Goal: Transaction & Acquisition: Subscribe to service/newsletter

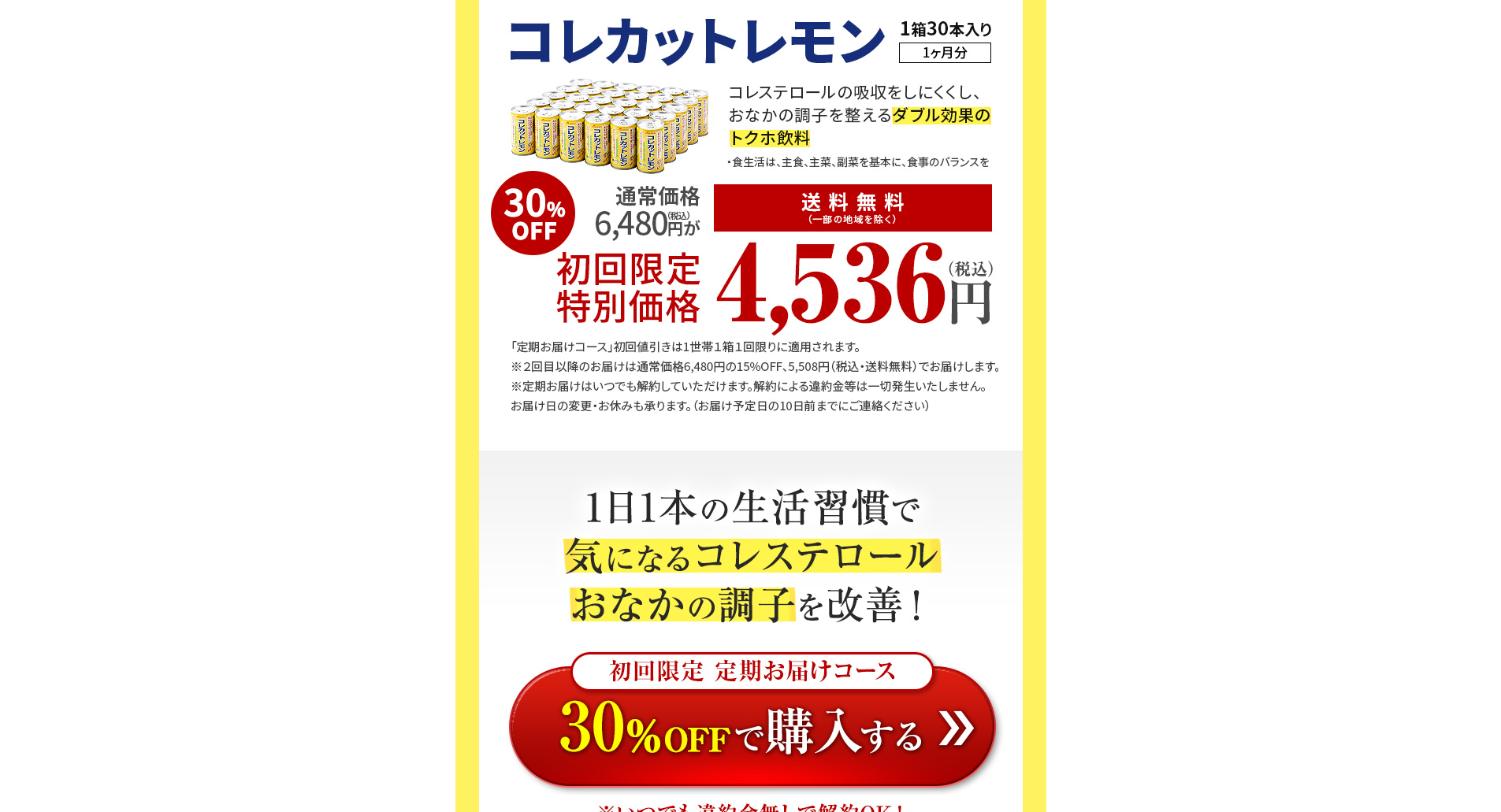
scroll to position [5358, 0]
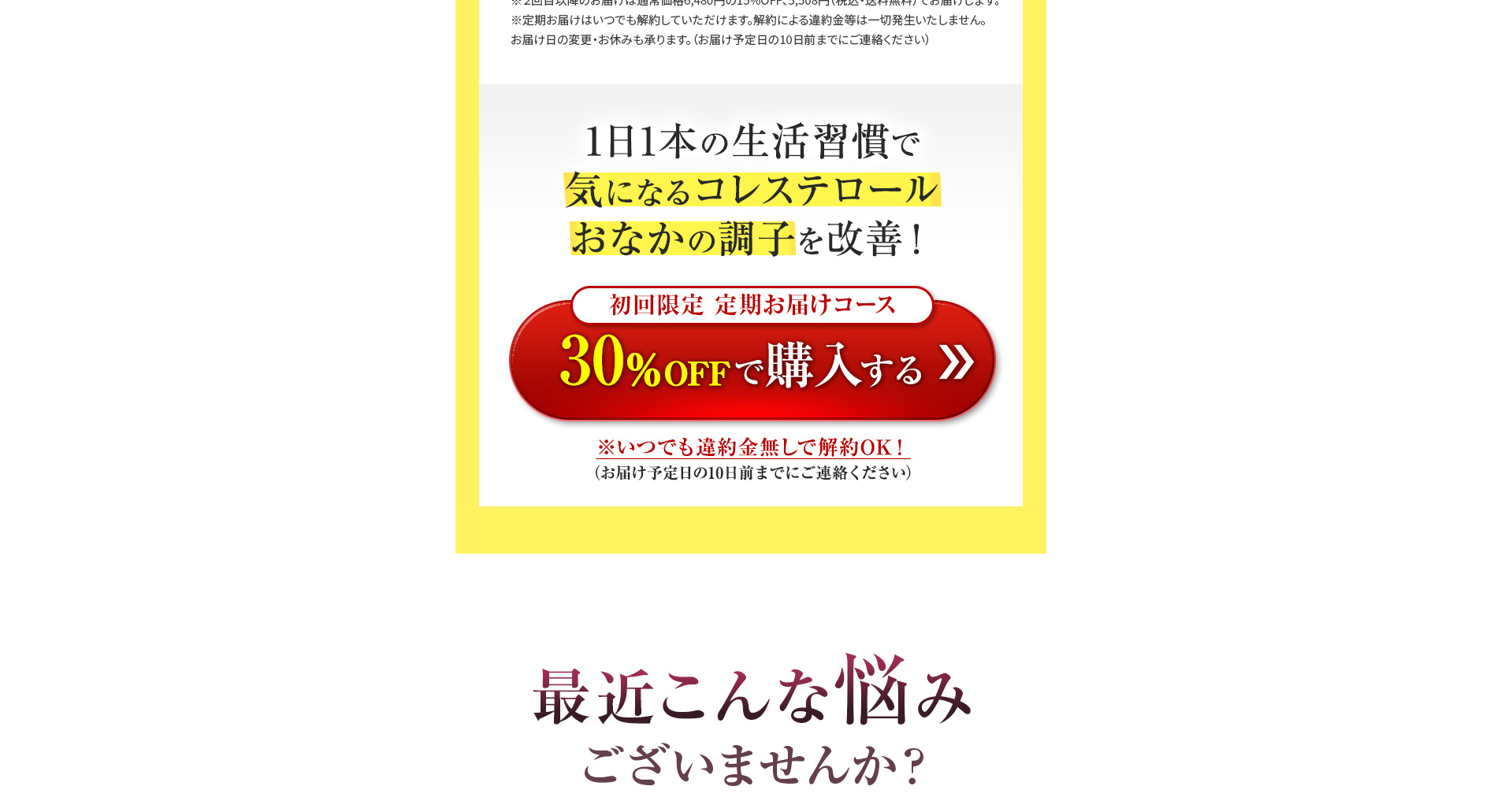
scroll to position [5594, 0]
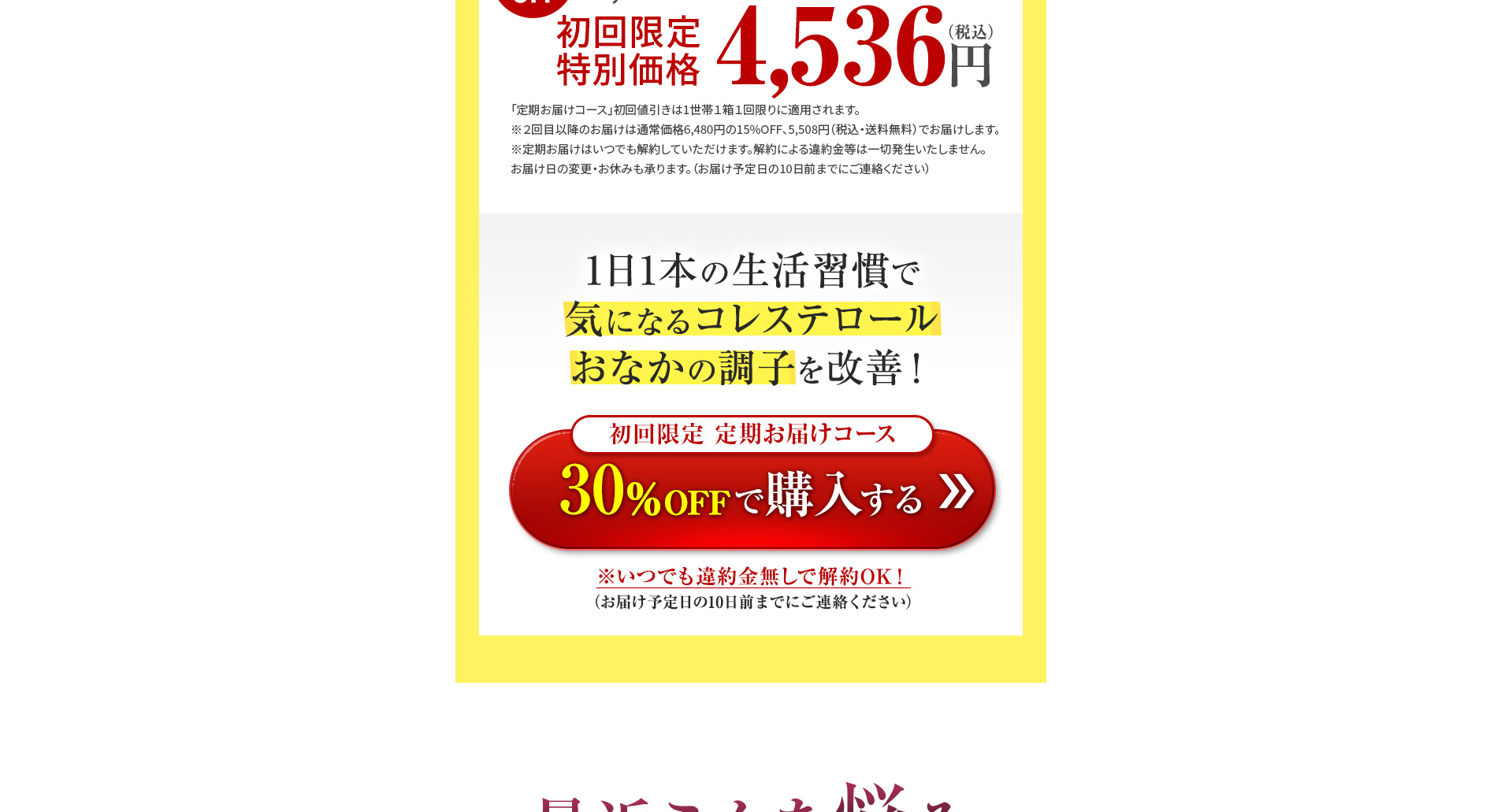
click at [807, 493] on img at bounding box center [750, 483] width 591 height 166
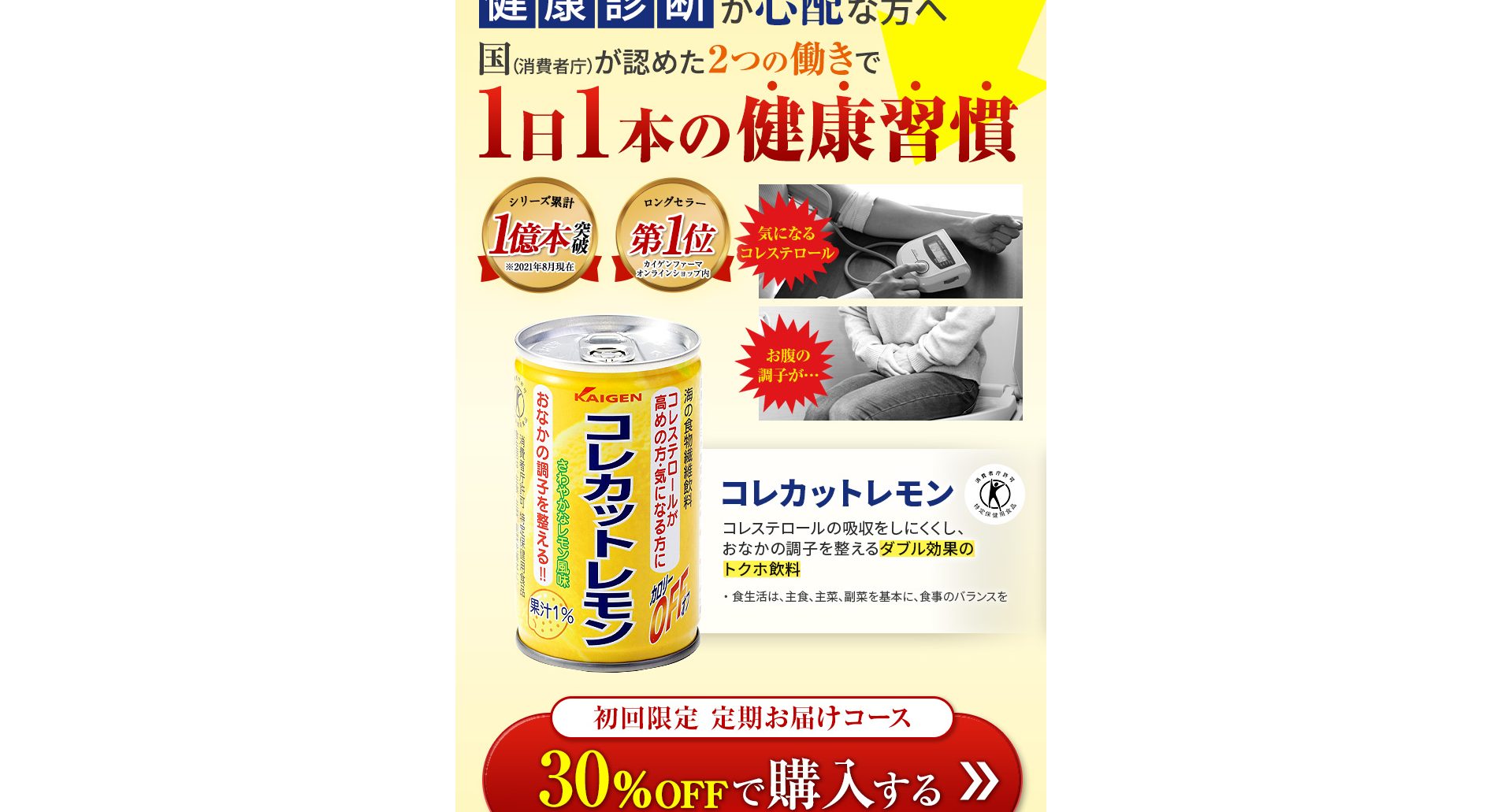
scroll to position [552, 0]
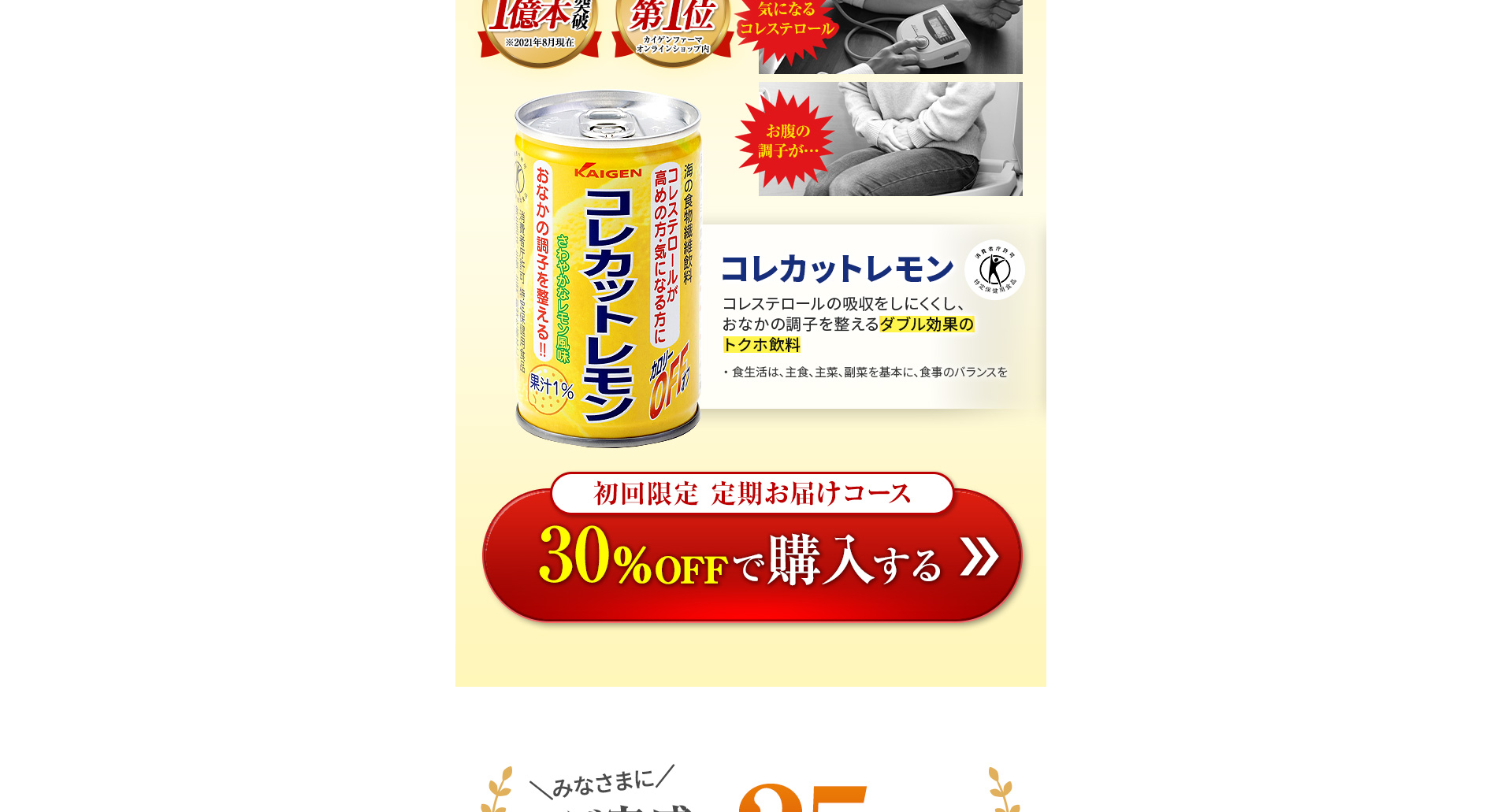
click at [782, 521] on img at bounding box center [750, 573] width 591 height 228
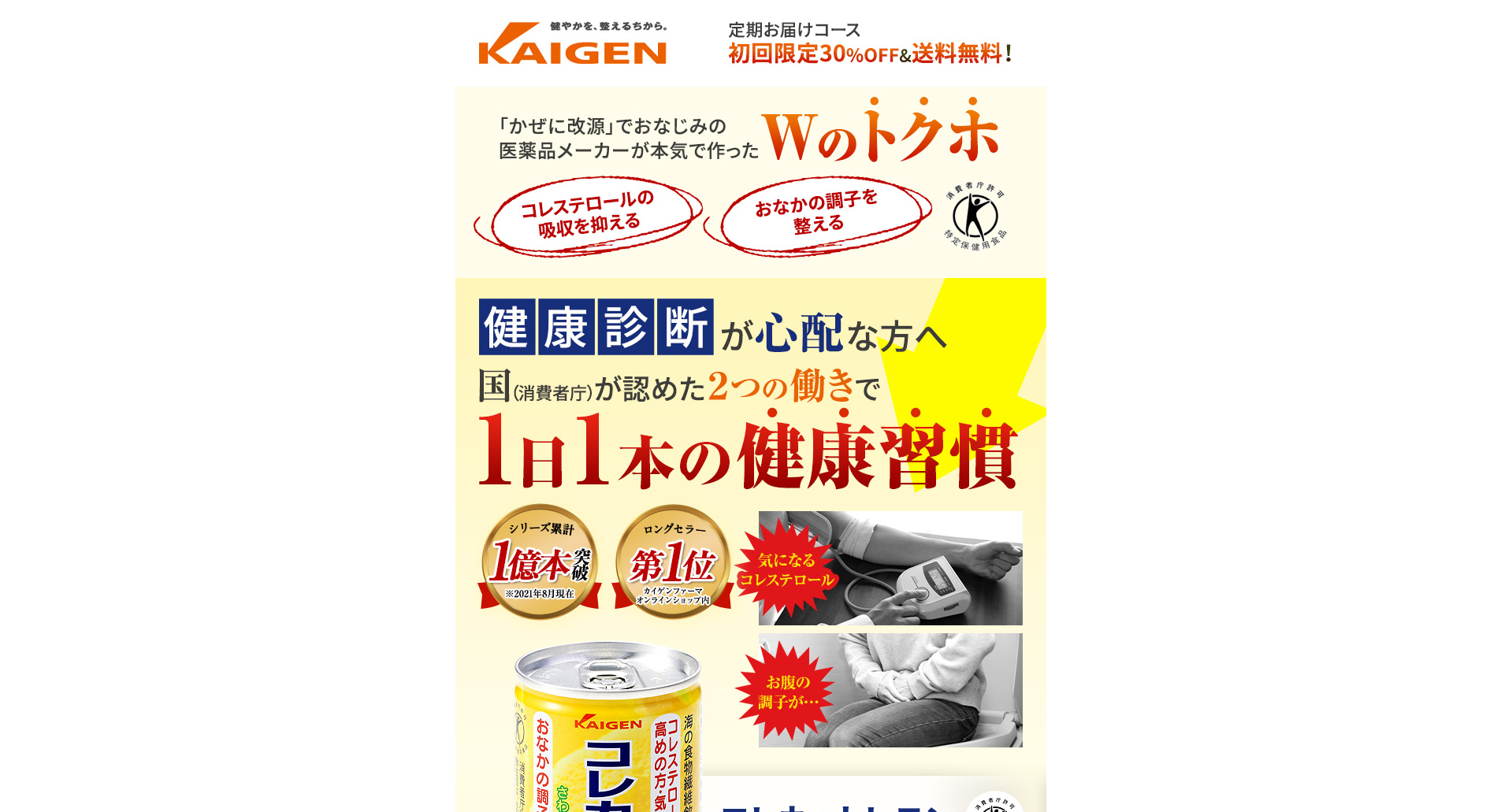
click at [625, 60] on img at bounding box center [750, 43] width 591 height 87
